Goal: Transaction & Acquisition: Purchase product/service

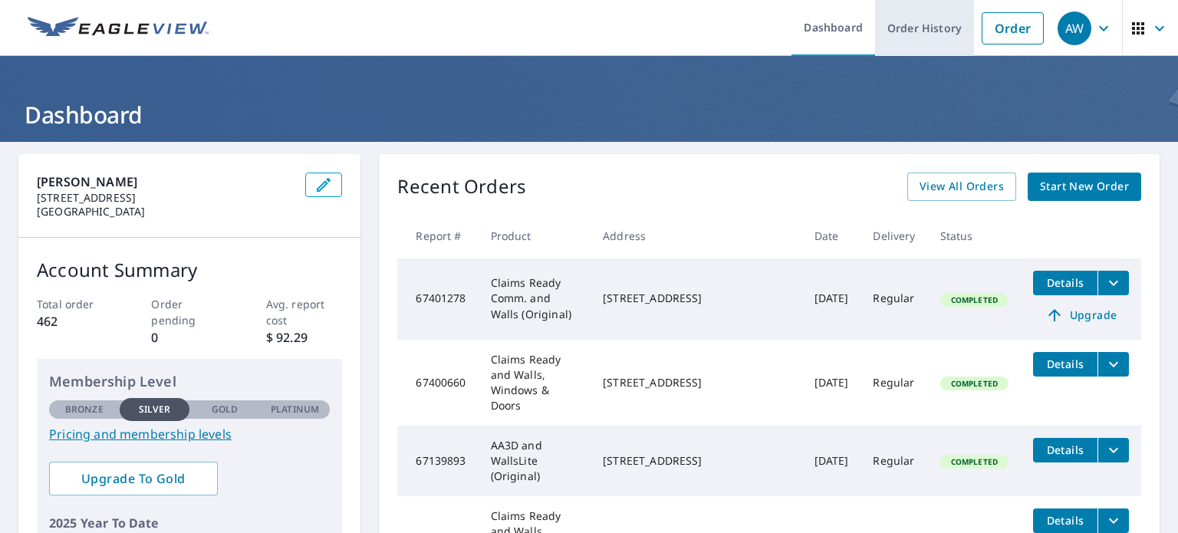
click at [900, 27] on link "Order History" at bounding box center [924, 28] width 99 height 56
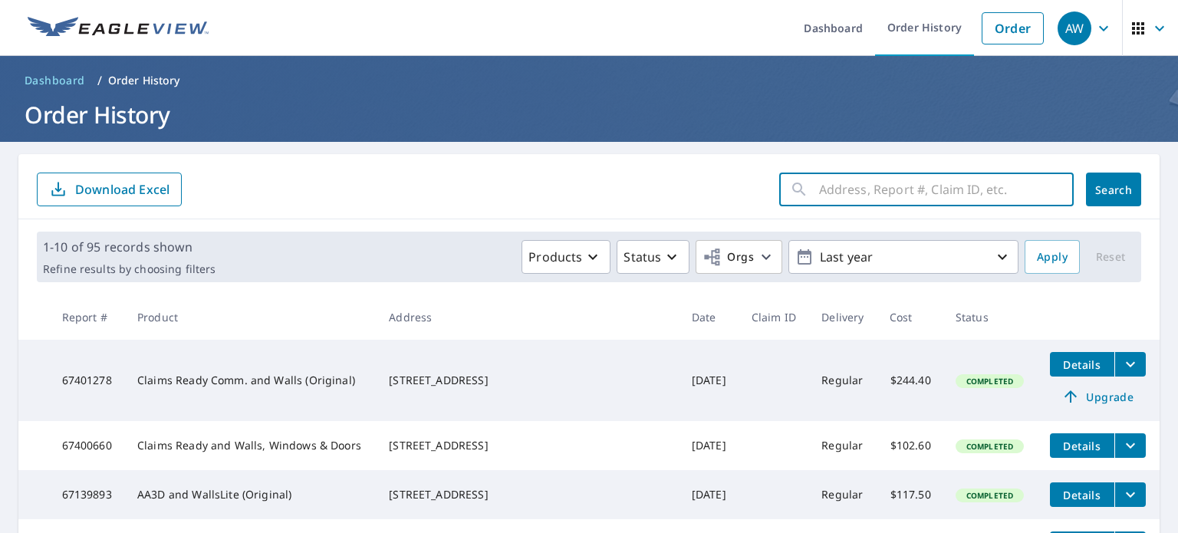
click at [860, 189] on input "text" at bounding box center [946, 189] width 255 height 43
type input "deer"
click button "Search" at bounding box center [1113, 190] width 55 height 34
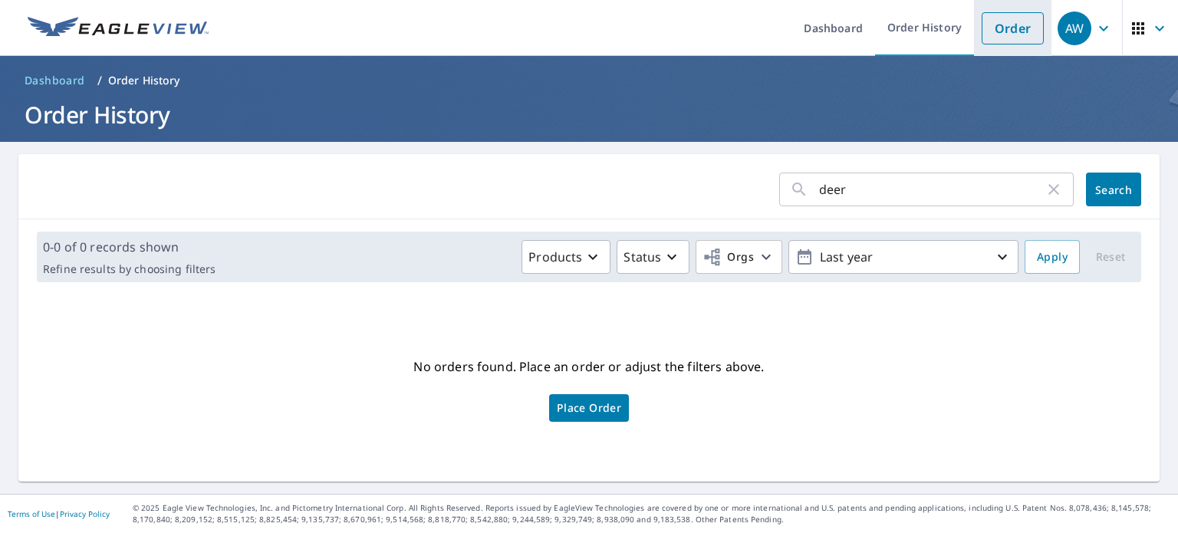
click at [982, 30] on link "Order" at bounding box center [1013, 28] width 62 height 32
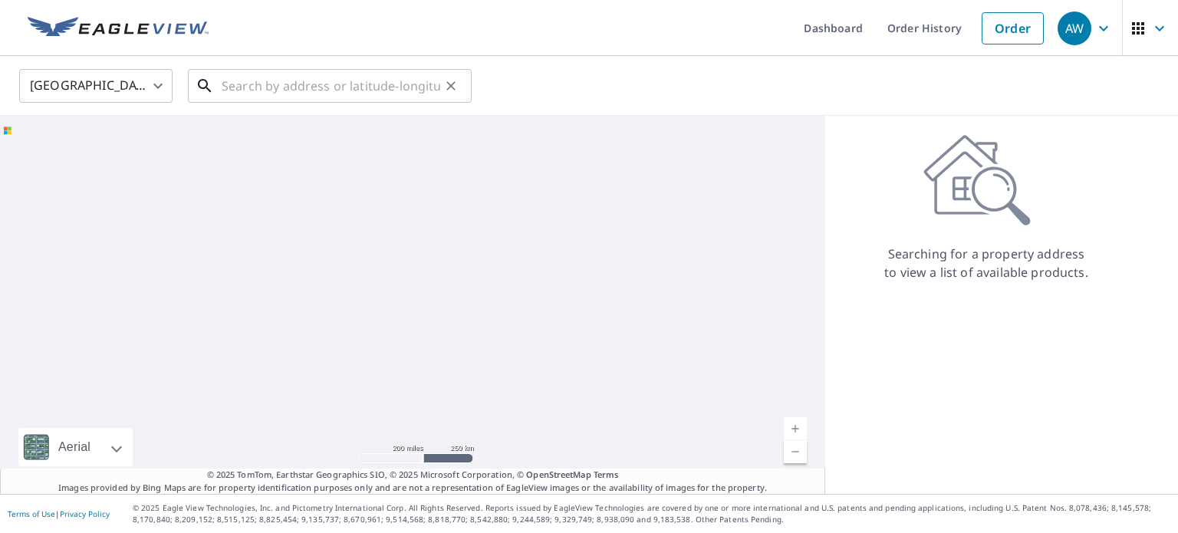
click at [323, 100] on input "text" at bounding box center [331, 85] width 219 height 43
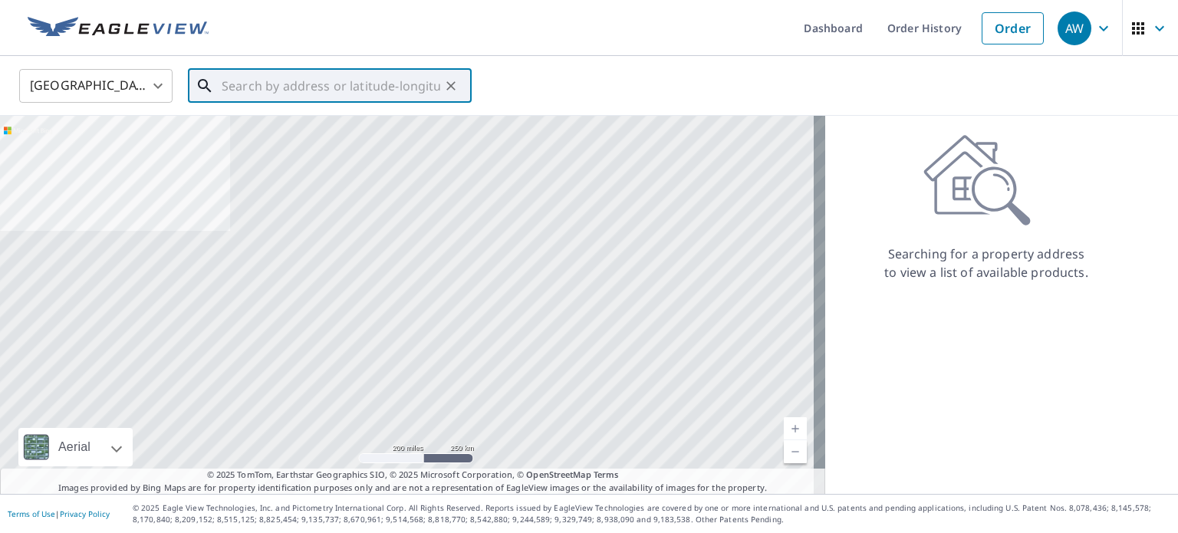
paste input "[STREET_ADDRESS]"
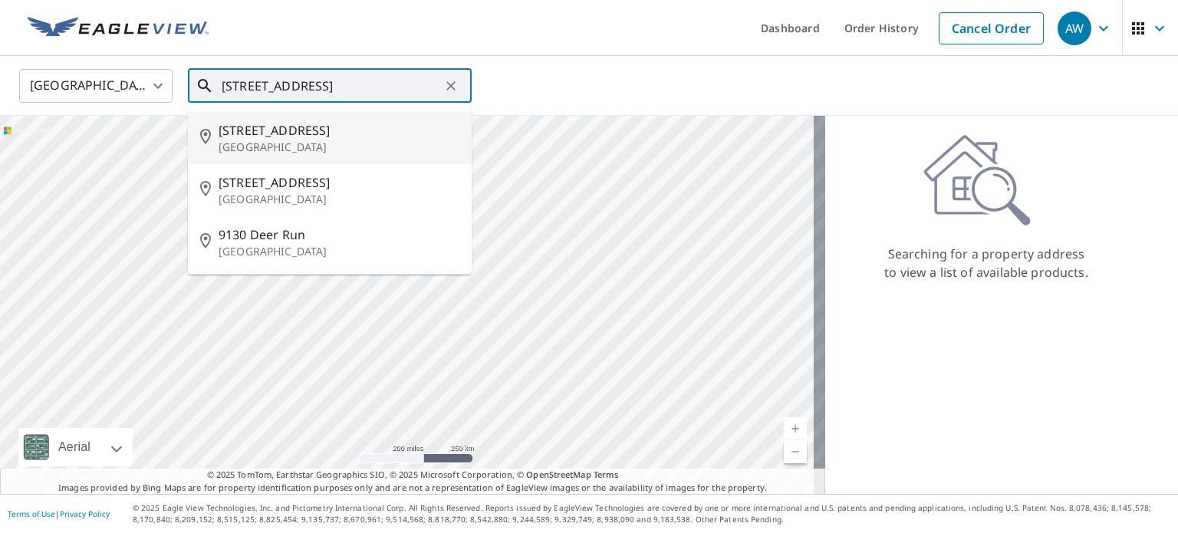
click at [313, 130] on span "[STREET_ADDRESS]" at bounding box center [339, 130] width 241 height 18
type input "[STREET_ADDRESS]"
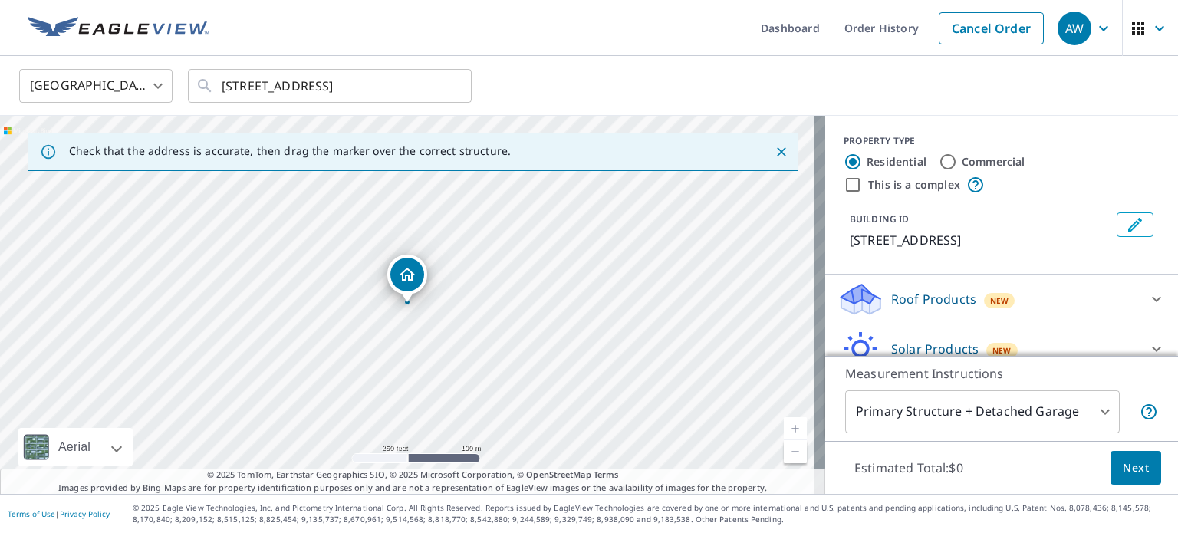
click at [908, 300] on p "Roof Products" at bounding box center [933, 299] width 85 height 18
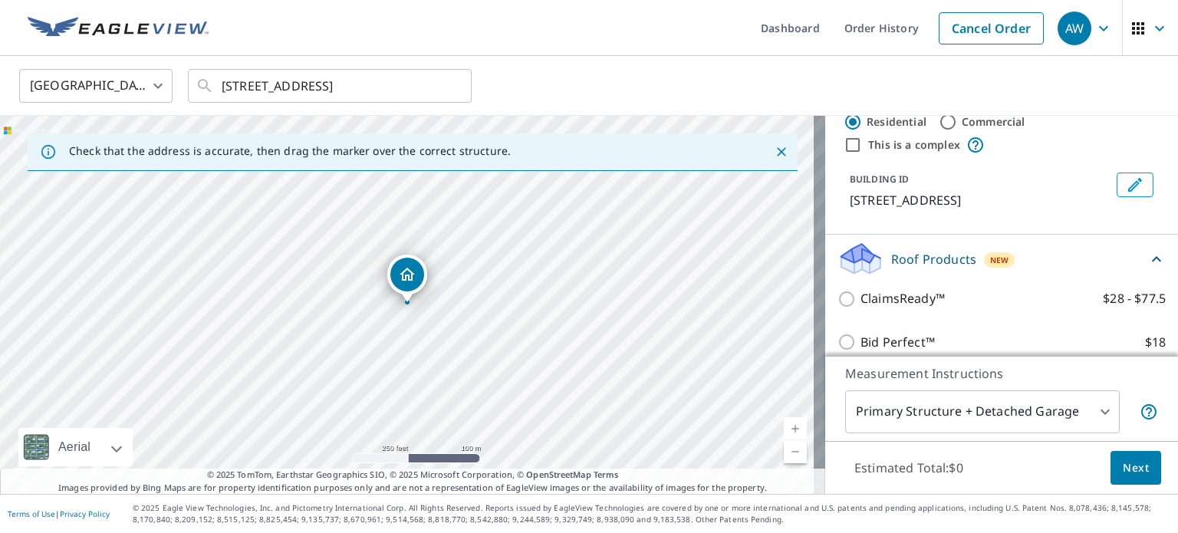
scroll to position [77, 0]
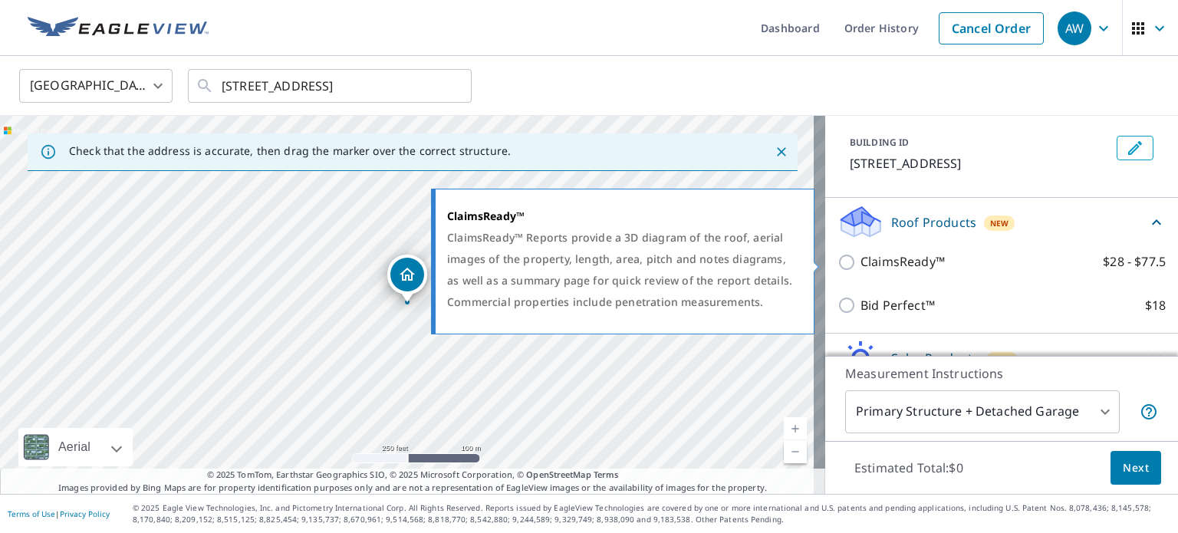
click at [875, 261] on p "ClaimsReady™" at bounding box center [902, 261] width 84 height 19
click at [860, 261] on input "ClaimsReady™ $28 - $77.5" at bounding box center [848, 262] width 23 height 18
checkbox input "true"
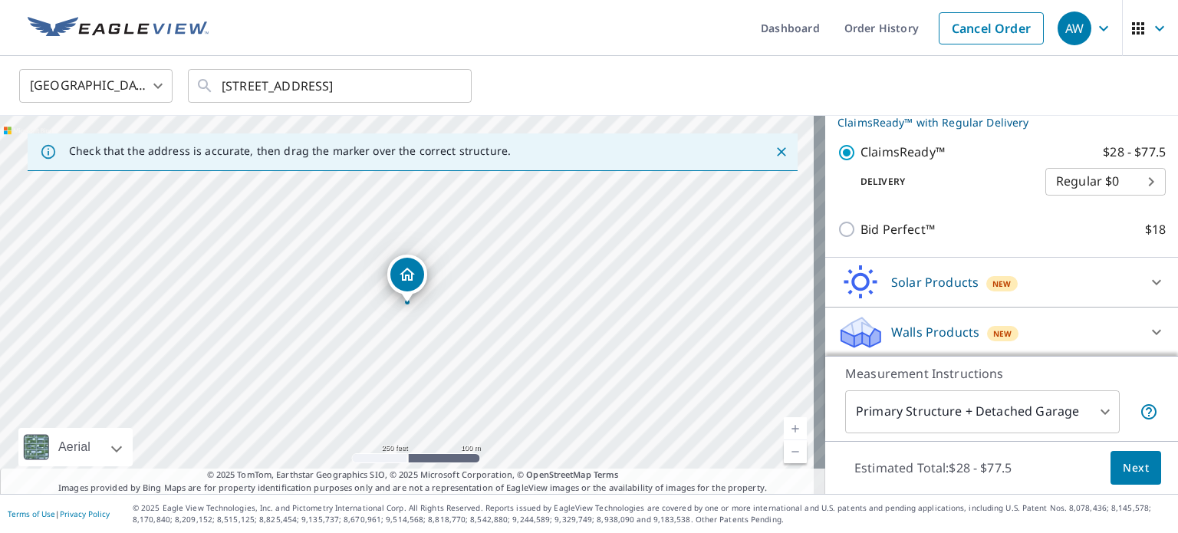
click at [920, 327] on p "Walls Products" at bounding box center [935, 332] width 88 height 18
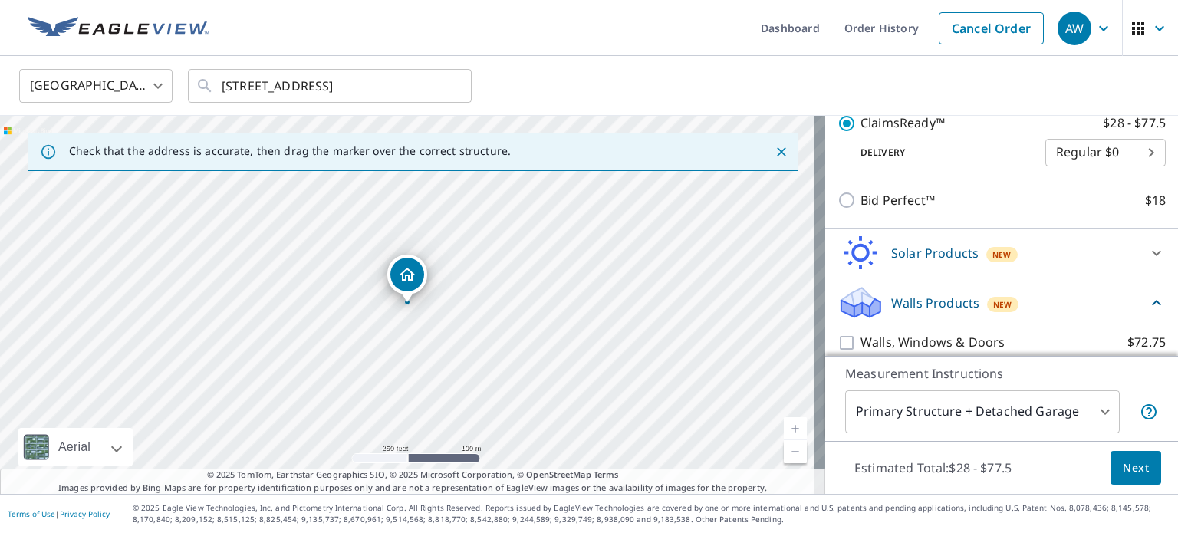
scroll to position [253, 0]
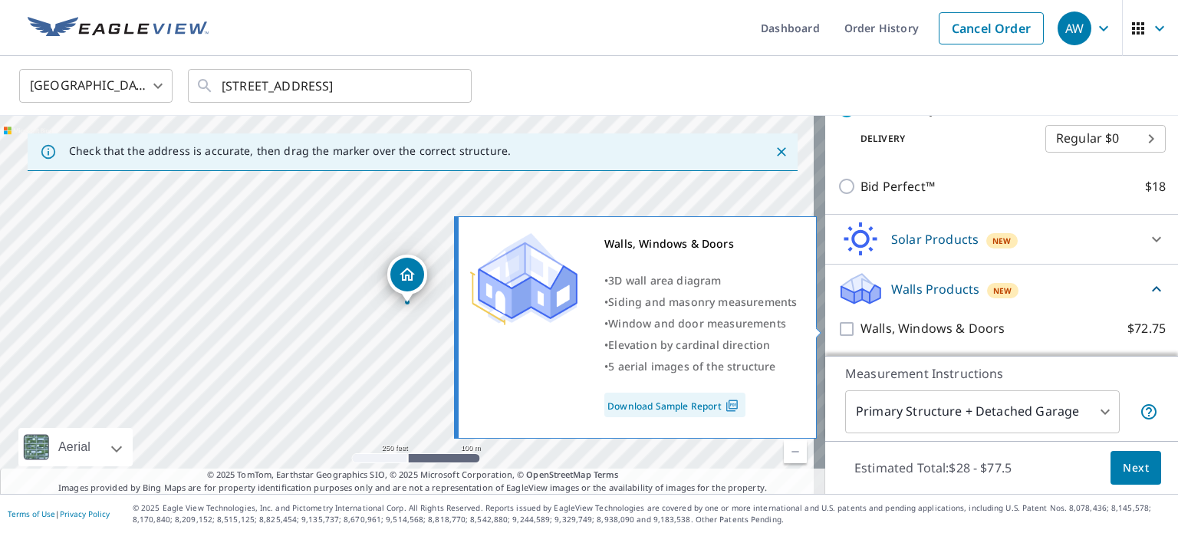
click at [893, 337] on p "Walls, Windows & Doors" at bounding box center [932, 328] width 144 height 19
click at [860, 337] on input "Walls, Windows & Doors $72.75" at bounding box center [848, 329] width 23 height 18
checkbox input "true"
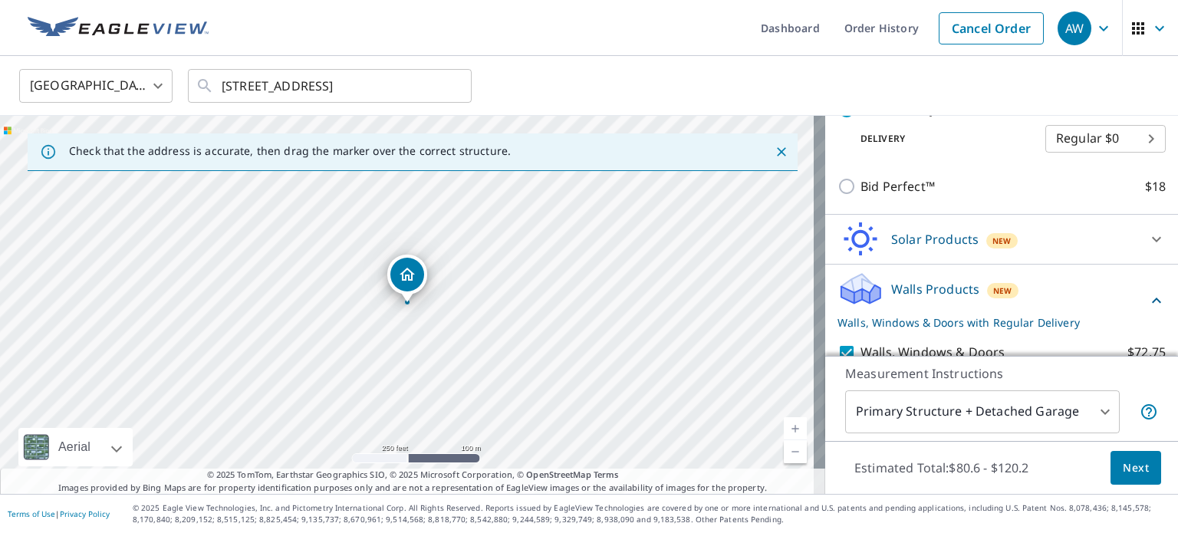
click at [948, 427] on body "AW AW Dashboard Order History Cancel Order AW [GEOGRAPHIC_DATA] [GEOGRAPHIC_DAT…" at bounding box center [589, 266] width 1178 height 533
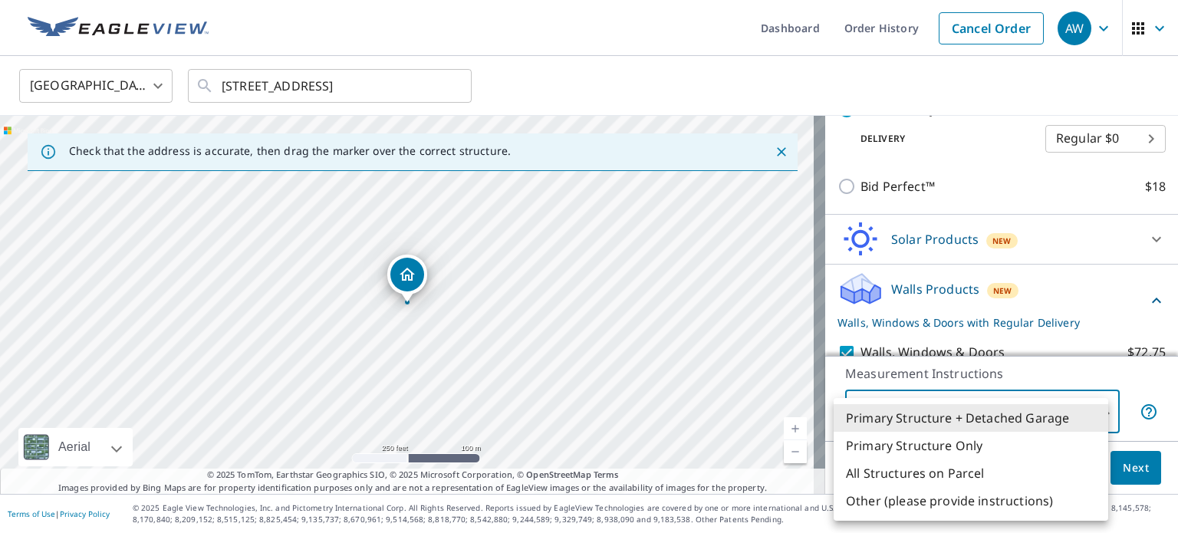
click at [942, 451] on li "Primary Structure Only" at bounding box center [971, 446] width 275 height 28
type input "2"
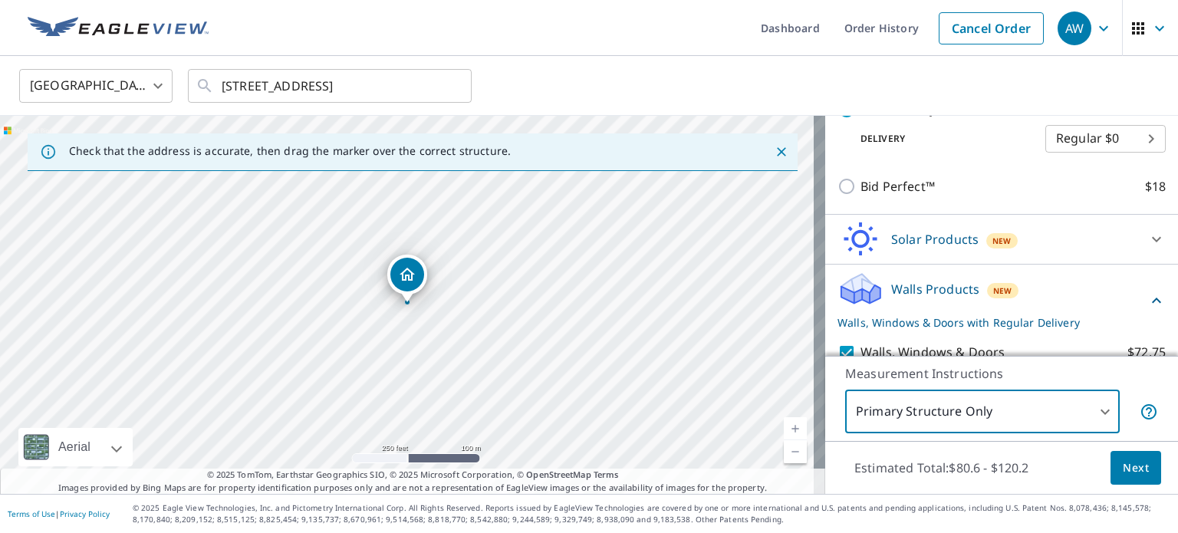
click at [1132, 472] on span "Next" at bounding box center [1136, 468] width 26 height 19
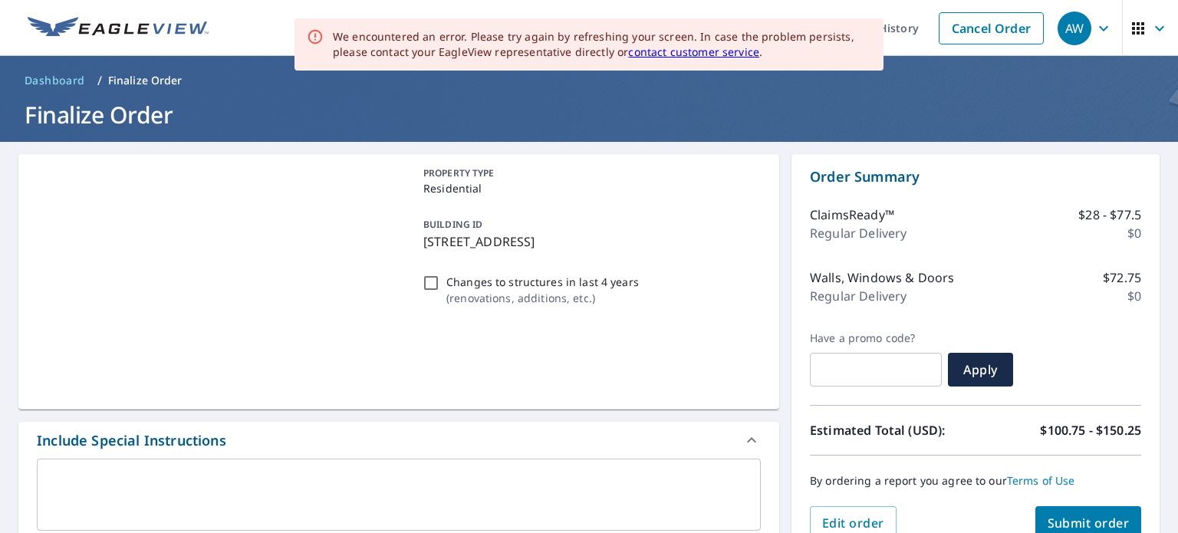
click at [1083, 515] on span "Submit order" at bounding box center [1089, 523] width 82 height 17
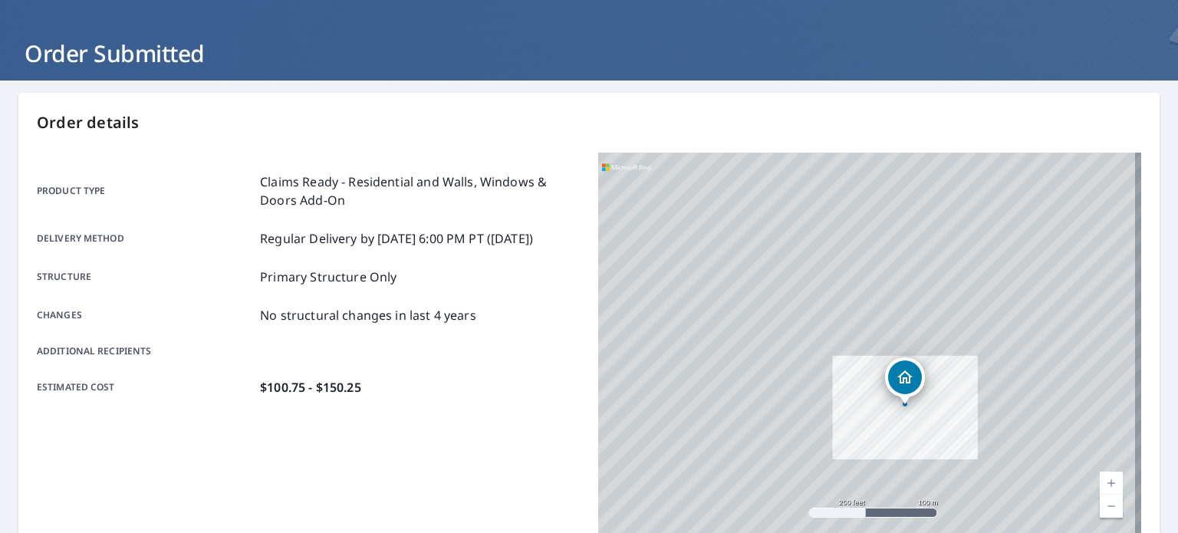
scroll to position [368, 0]
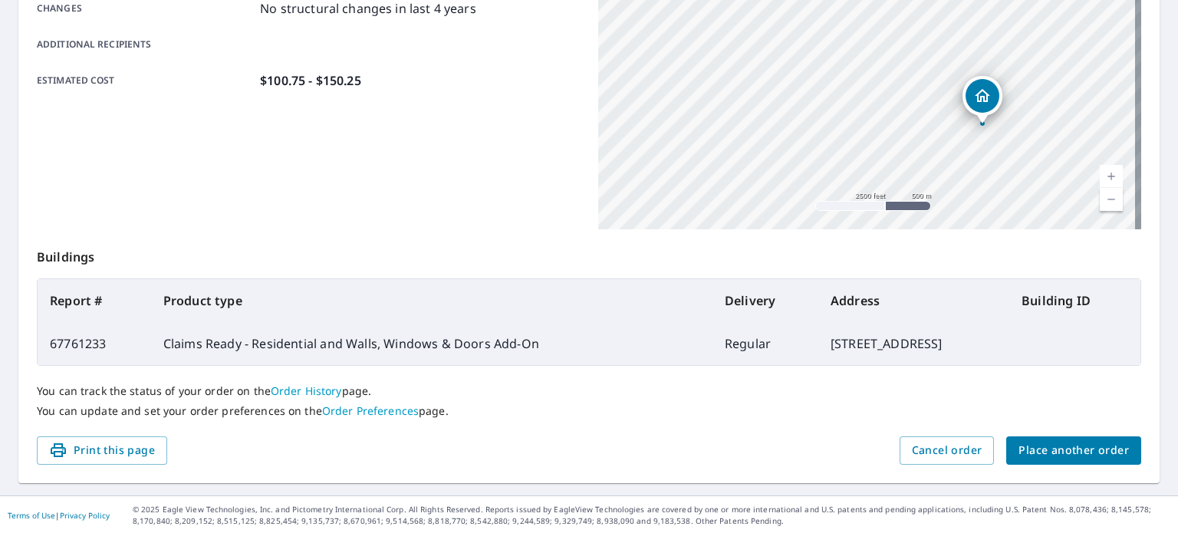
click at [1083, 456] on span "Place another order" at bounding box center [1073, 450] width 110 height 19
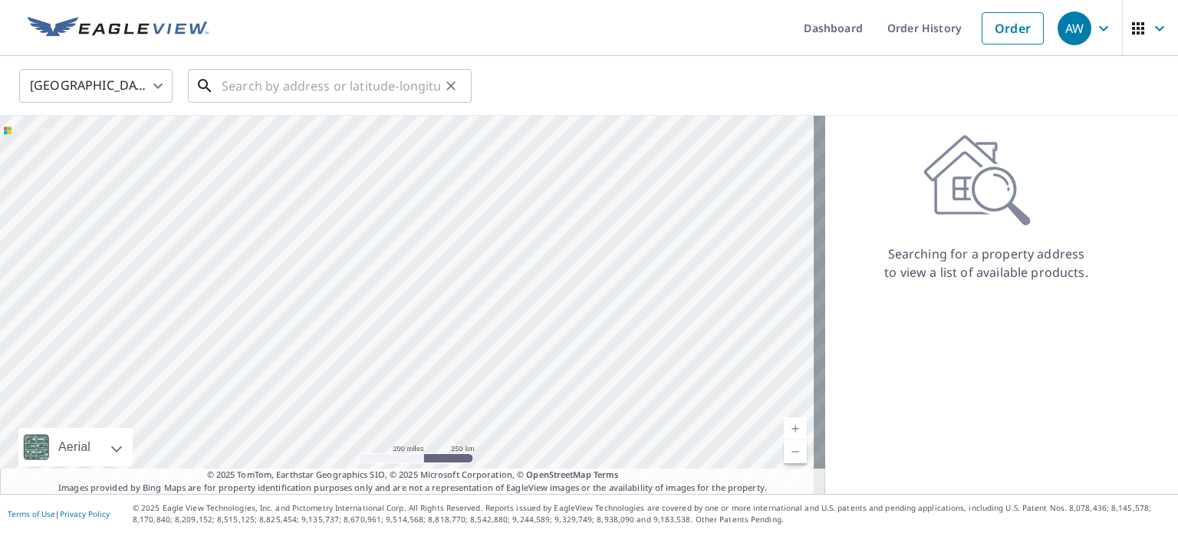
click at [325, 97] on input "text" at bounding box center [331, 85] width 219 height 43
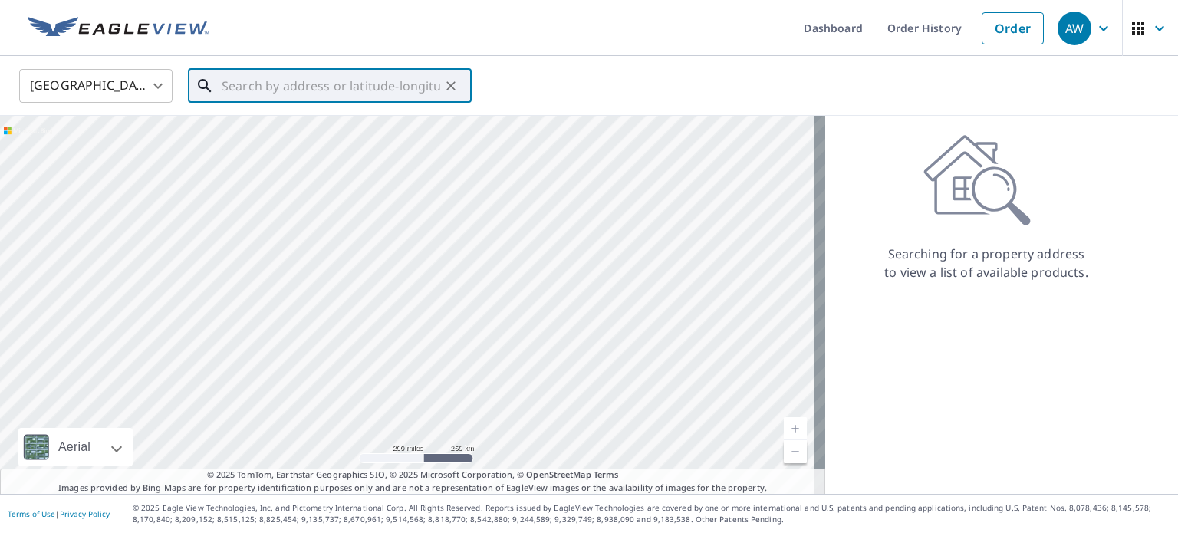
paste input "[STREET_ADDRESS]"
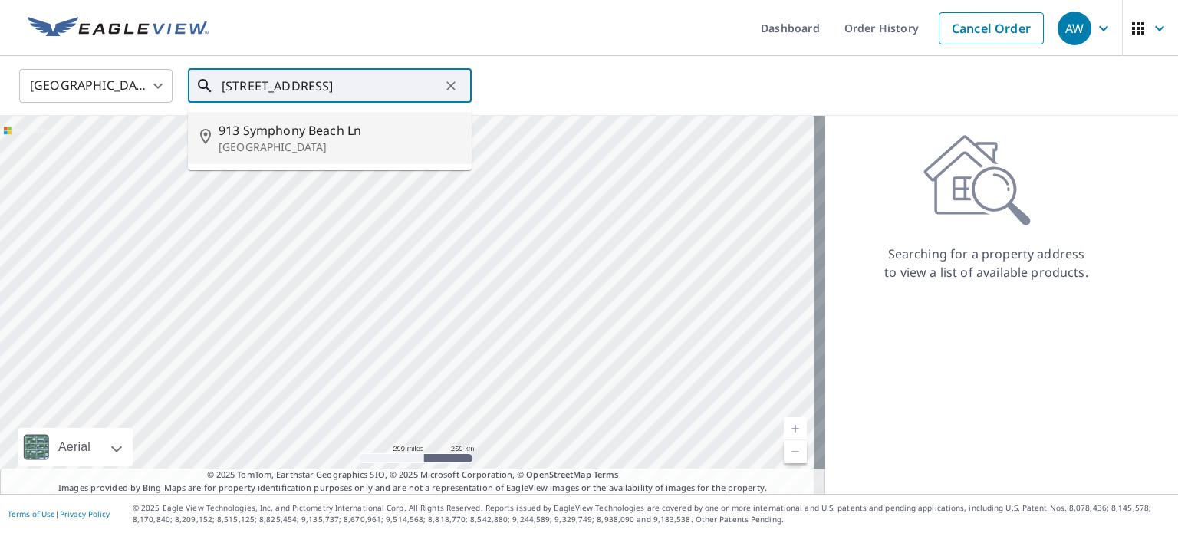
click at [310, 146] on p "[GEOGRAPHIC_DATA]" at bounding box center [339, 147] width 241 height 15
type input "[STREET_ADDRESS]"
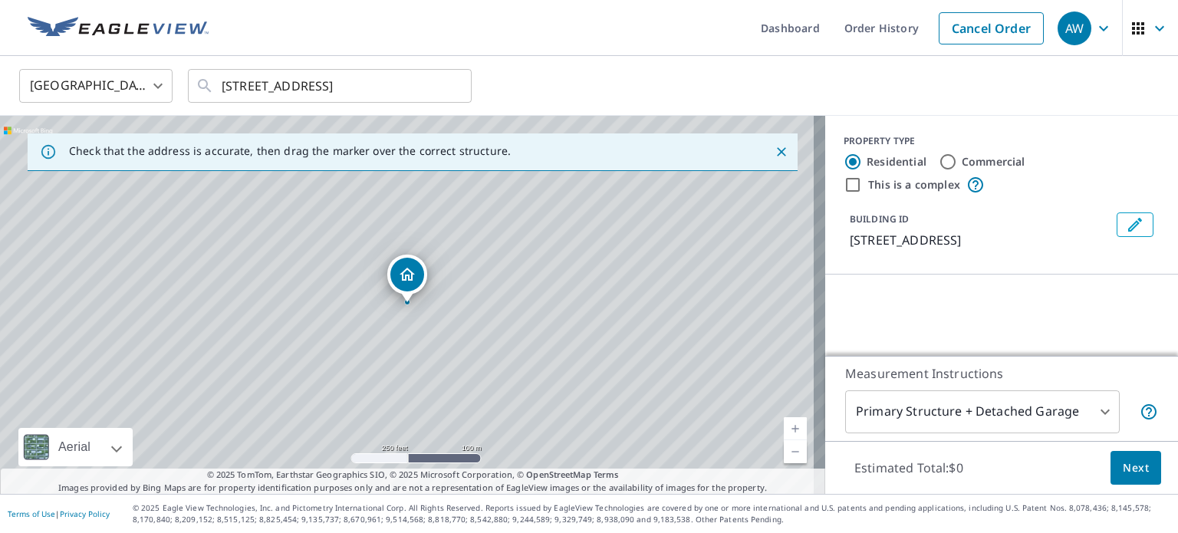
scroll to position [0, 0]
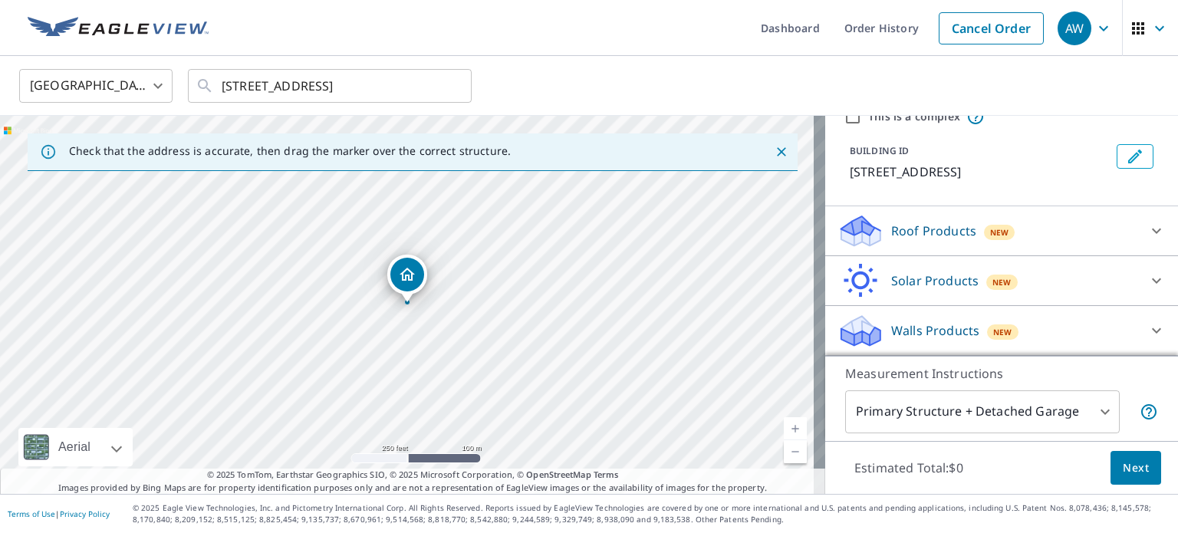
click at [908, 226] on p "Roof Products" at bounding box center [933, 231] width 85 height 18
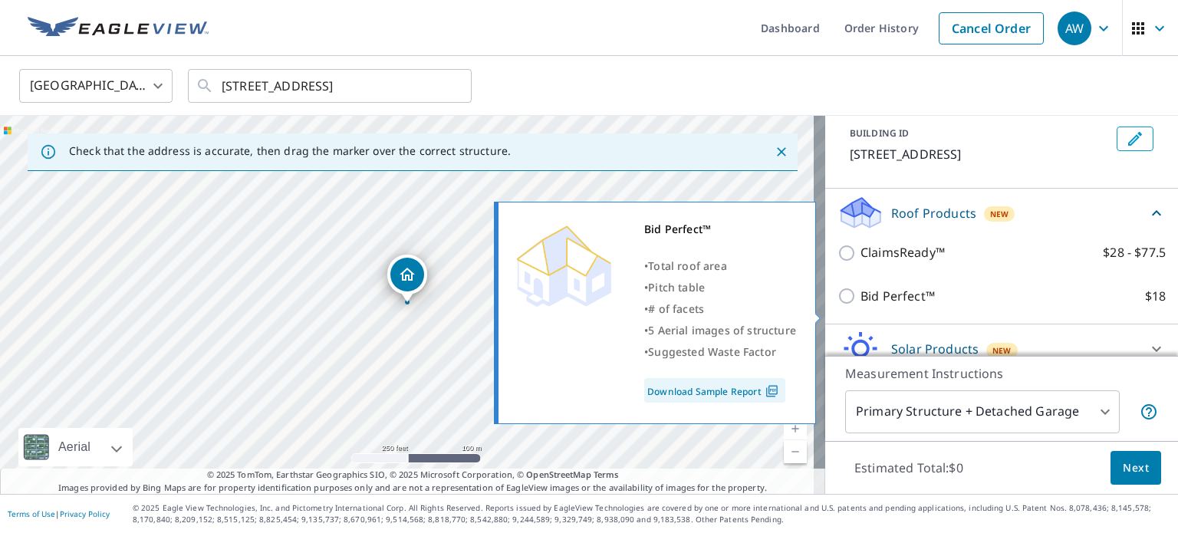
scroll to position [172, 0]
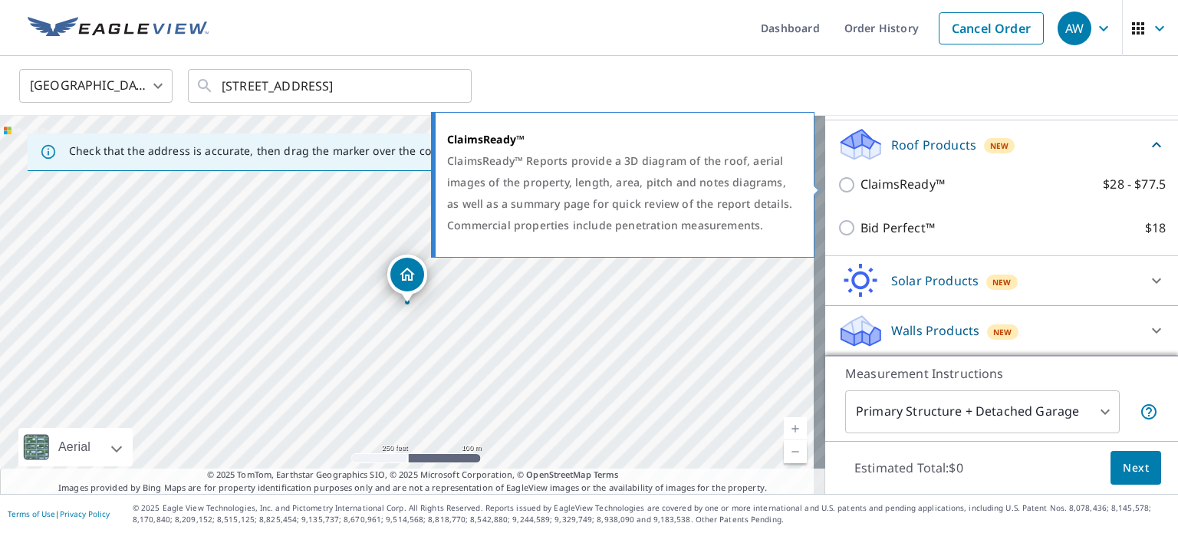
click at [890, 186] on p "ClaimsReady™" at bounding box center [902, 184] width 84 height 19
click at [860, 186] on input "ClaimsReady™ $28 - $77.5" at bounding box center [848, 185] width 23 height 18
checkbox input "true"
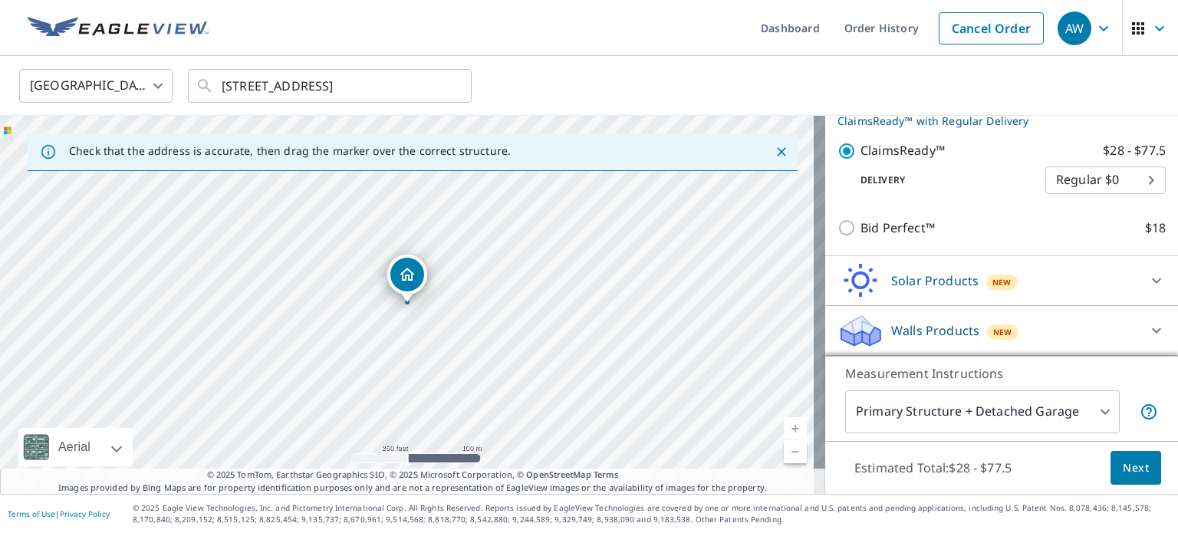
click at [906, 337] on p "Walls Products" at bounding box center [935, 330] width 88 height 18
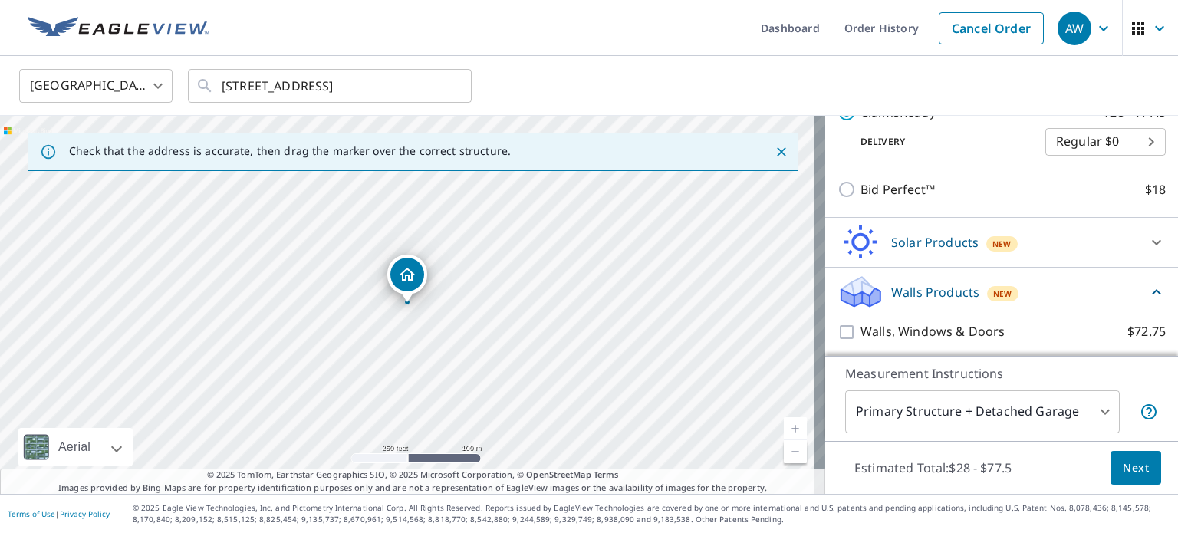
scroll to position [271, 0]
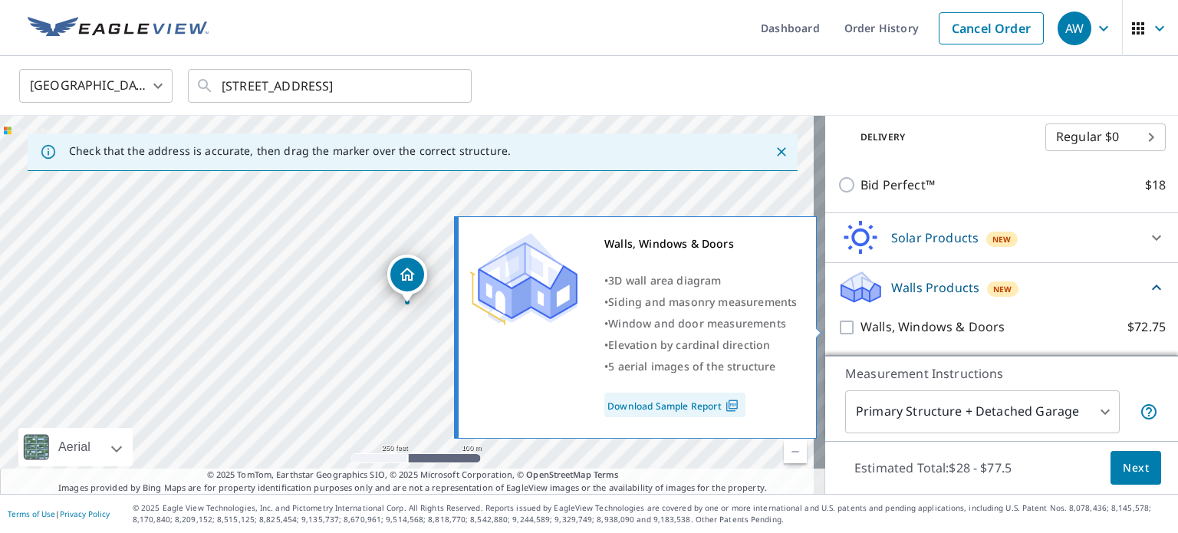
click at [896, 324] on p "Walls, Windows & Doors" at bounding box center [932, 326] width 144 height 19
click at [860, 324] on input "Walls, Windows & Doors $72.75" at bounding box center [848, 327] width 23 height 18
checkbox input "true"
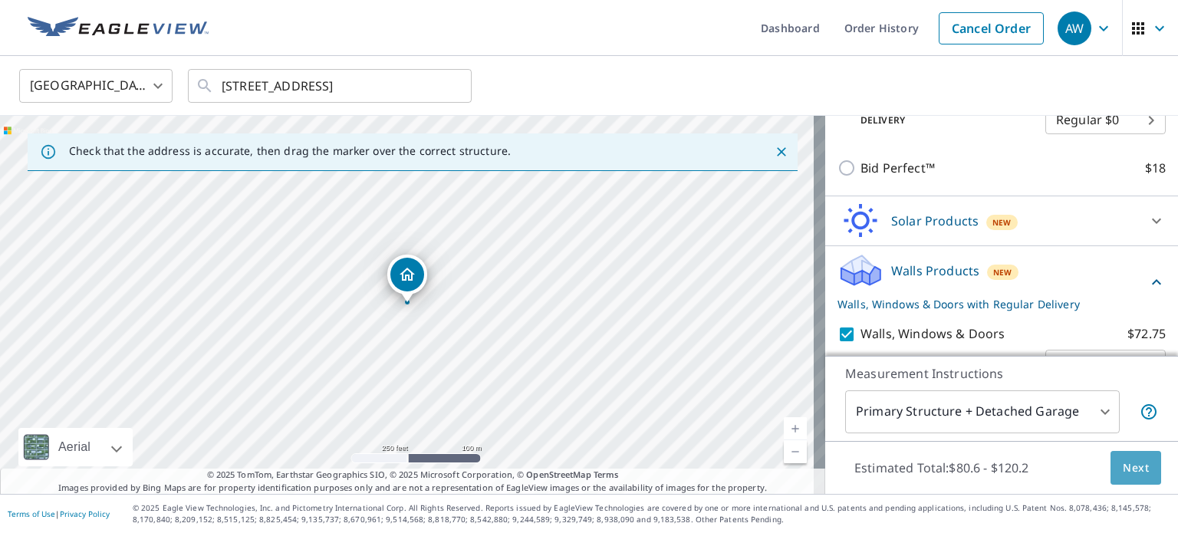
click at [1129, 473] on span "Next" at bounding box center [1136, 468] width 26 height 19
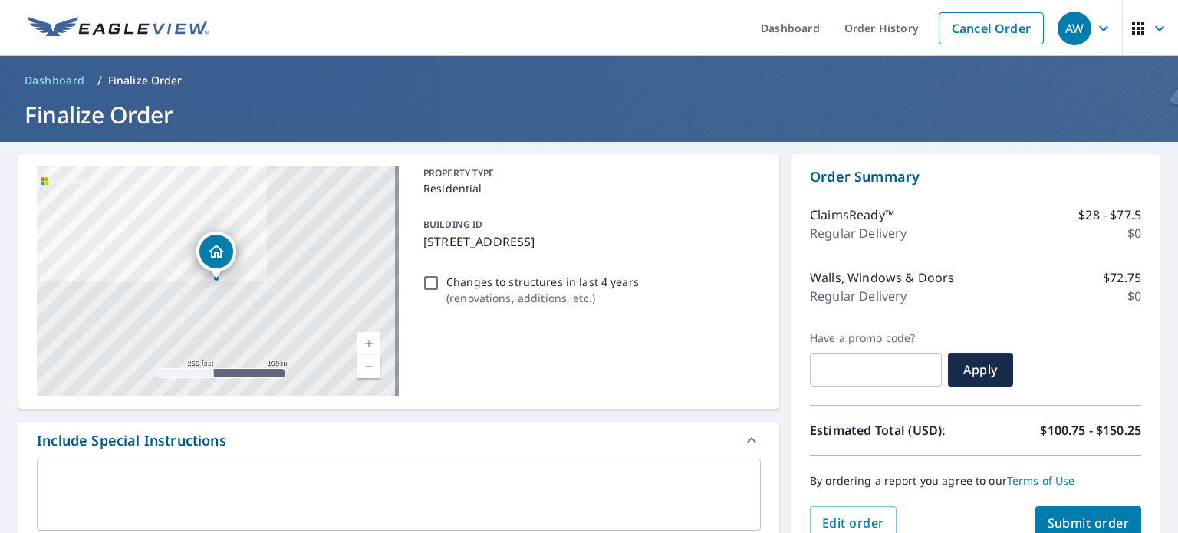
click at [1103, 521] on span "Submit order" at bounding box center [1089, 523] width 82 height 17
